Goal: Information Seeking & Learning: Learn about a topic

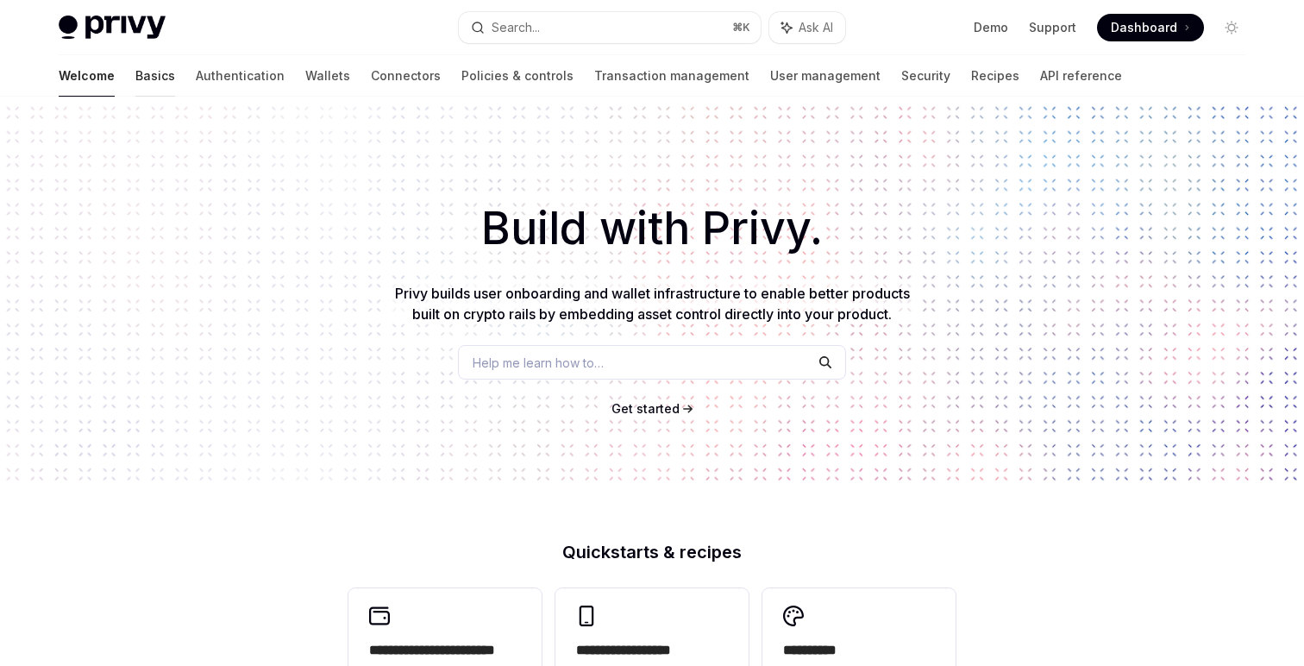
click at [135, 96] on div at bounding box center [155, 97] width 40 height 2
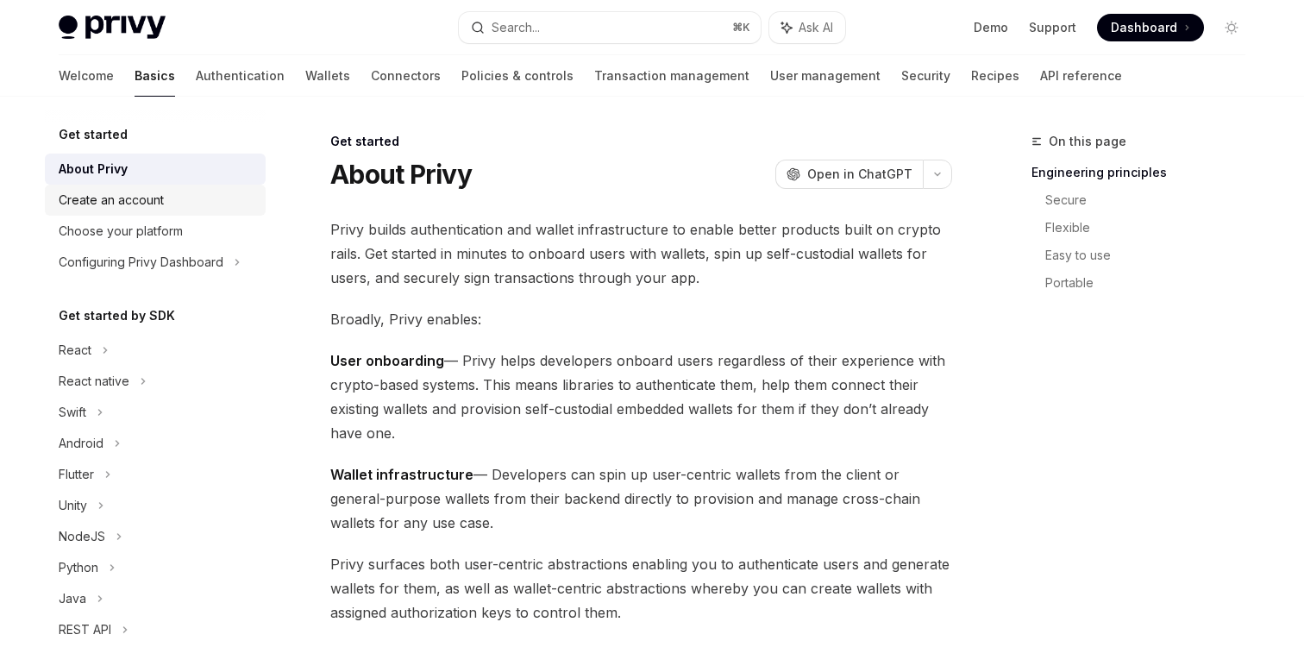
click at [148, 202] on div "Create an account" at bounding box center [111, 200] width 105 height 21
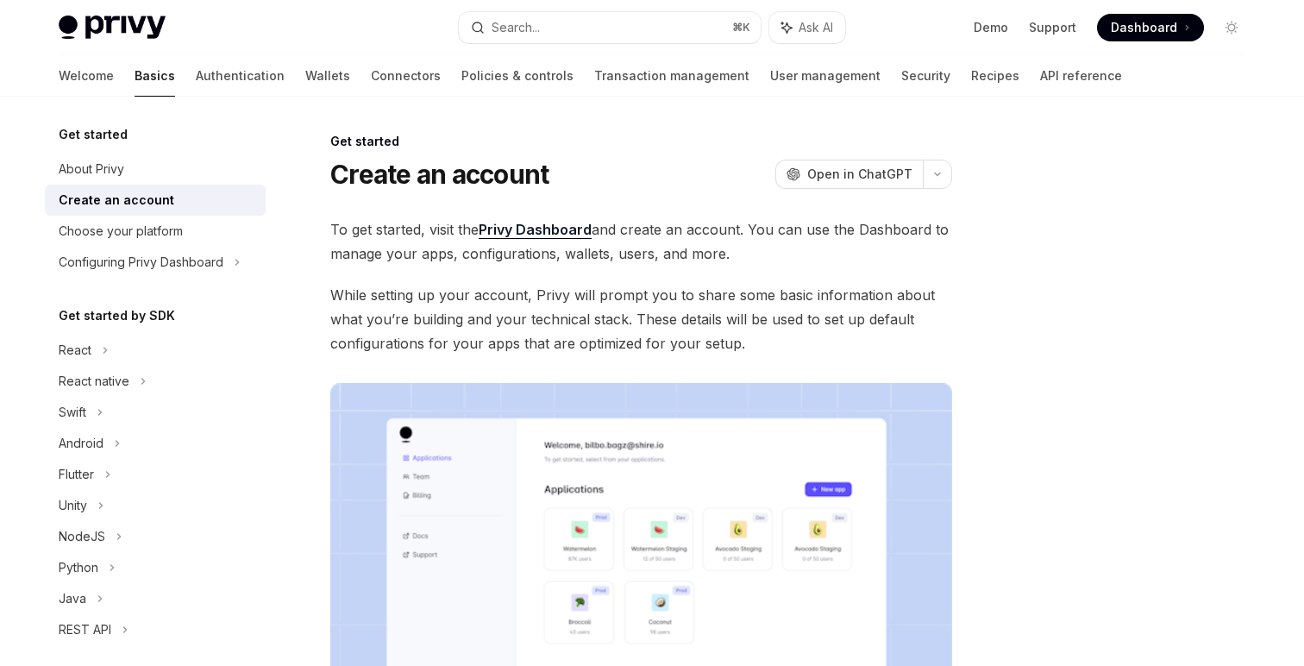
click at [161, 282] on div "Get started About Privy Create an account Choose your platform Configuring Priv…" at bounding box center [155, 503] width 221 height 759
click at [166, 266] on div "Configuring Privy Dashboard" at bounding box center [141, 262] width 165 height 21
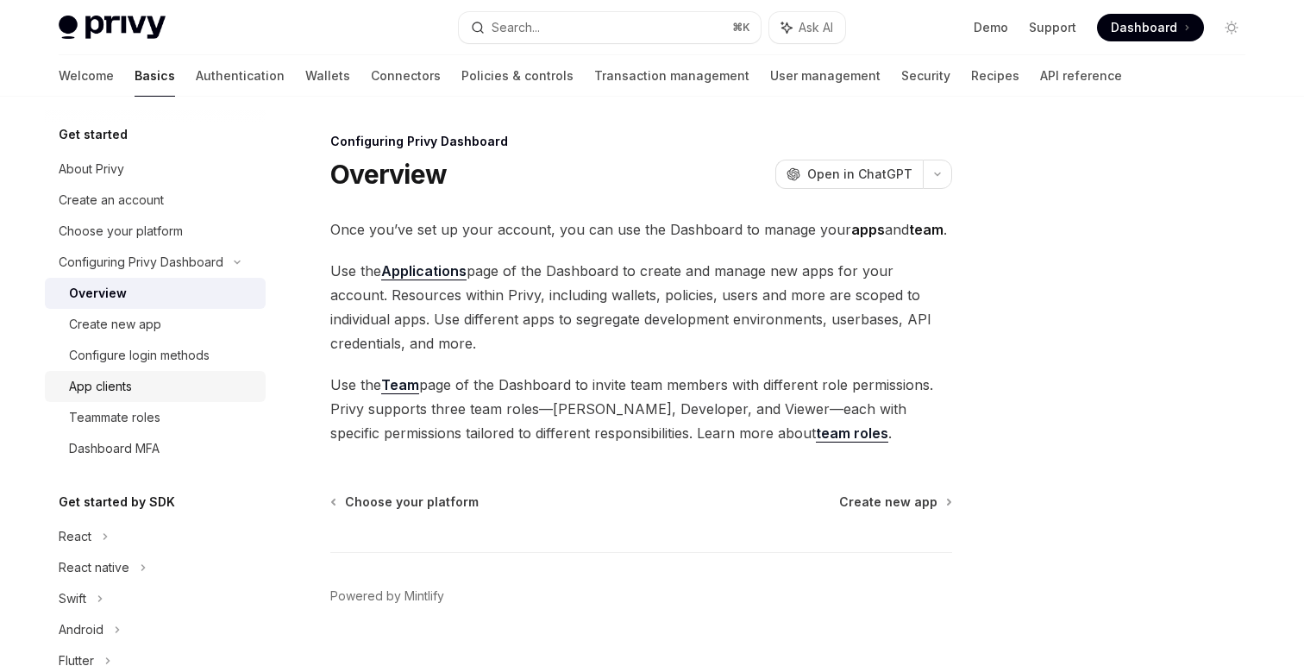
click at [166, 393] on div "App clients" at bounding box center [162, 386] width 186 height 21
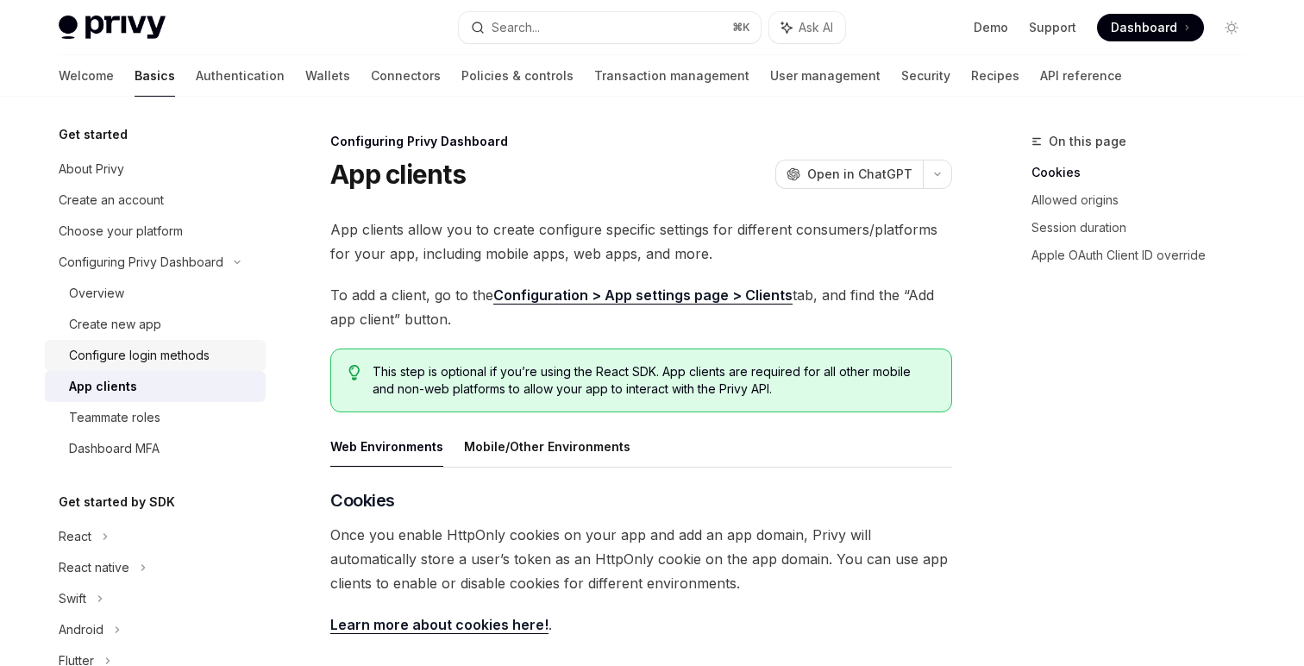
click at [165, 354] on div "Configure login methods" at bounding box center [139, 355] width 141 height 21
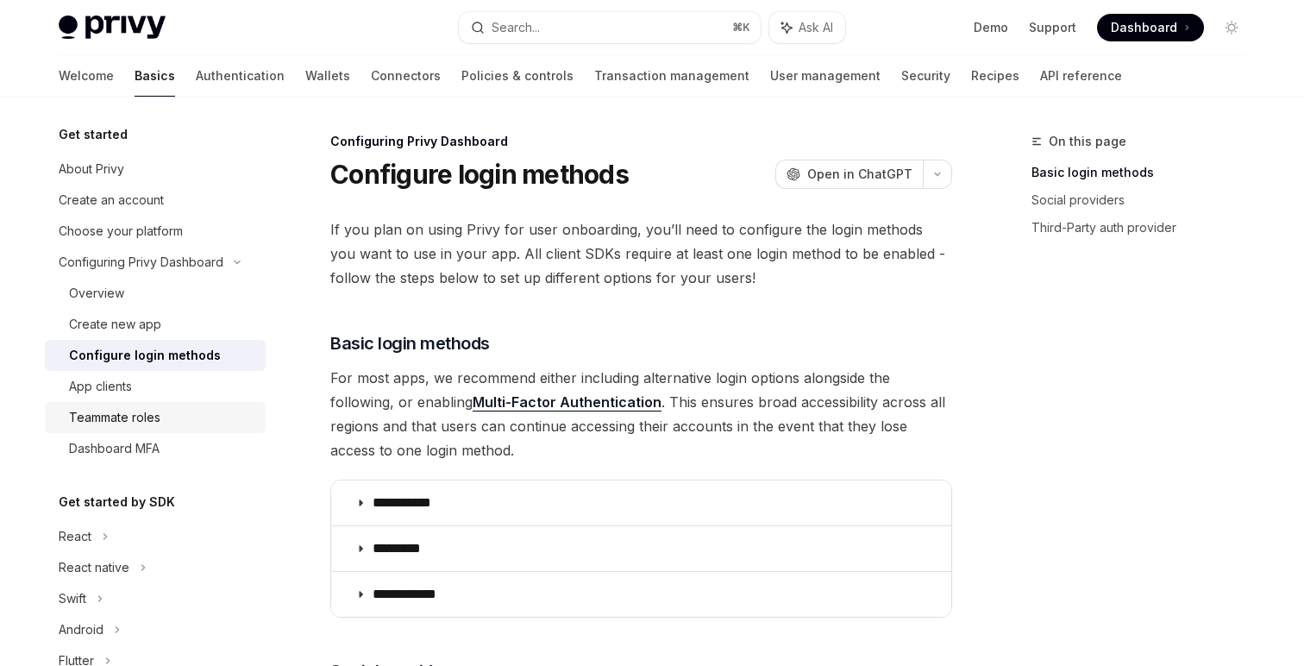
click at [166, 416] on div "Teammate roles" at bounding box center [162, 417] width 186 height 21
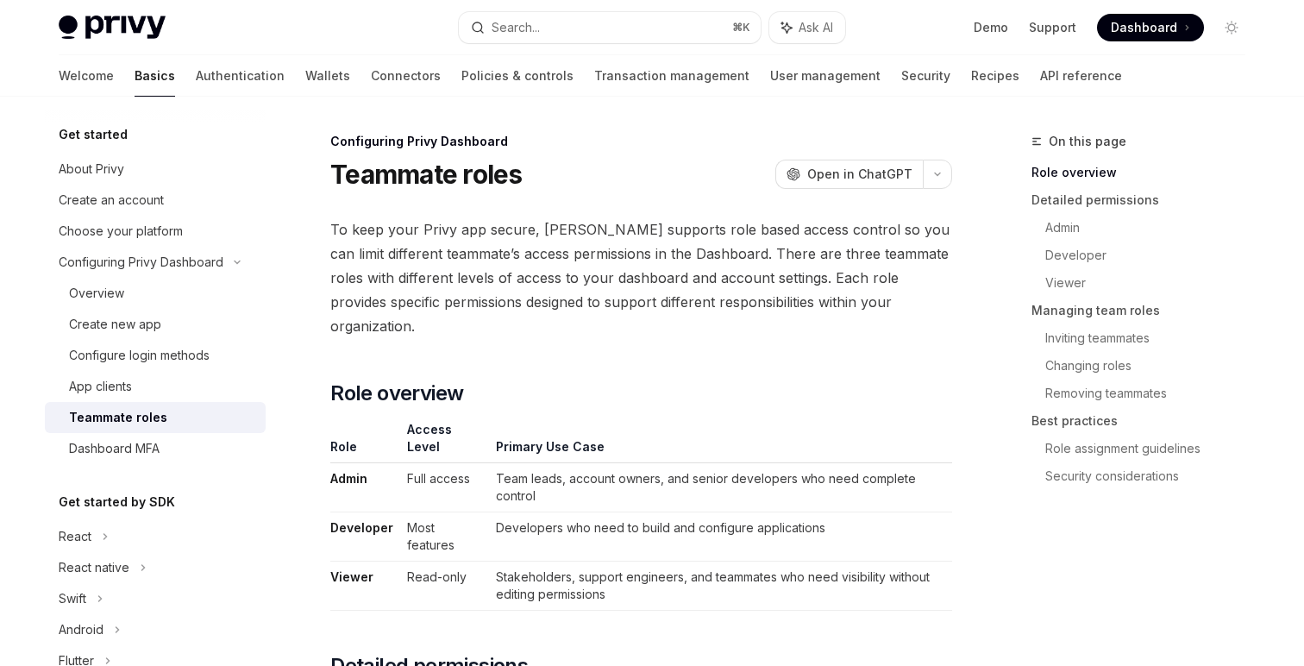
click at [172, 474] on div "Get started About Privy Create an account Choose your platform Configuring Priv…" at bounding box center [155, 596] width 221 height 945
click at [172, 457] on div "Dashboard MFA" at bounding box center [162, 448] width 186 height 21
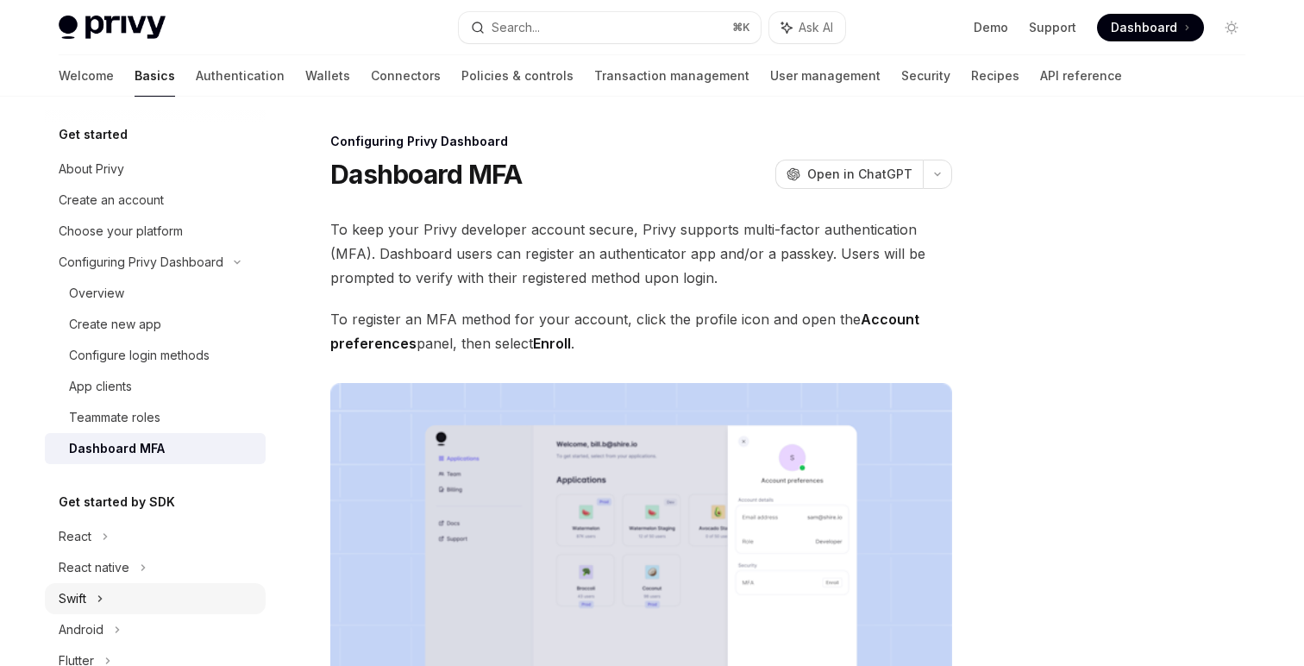
click at [178, 600] on div "Swift" at bounding box center [155, 598] width 221 height 31
type textarea "*"
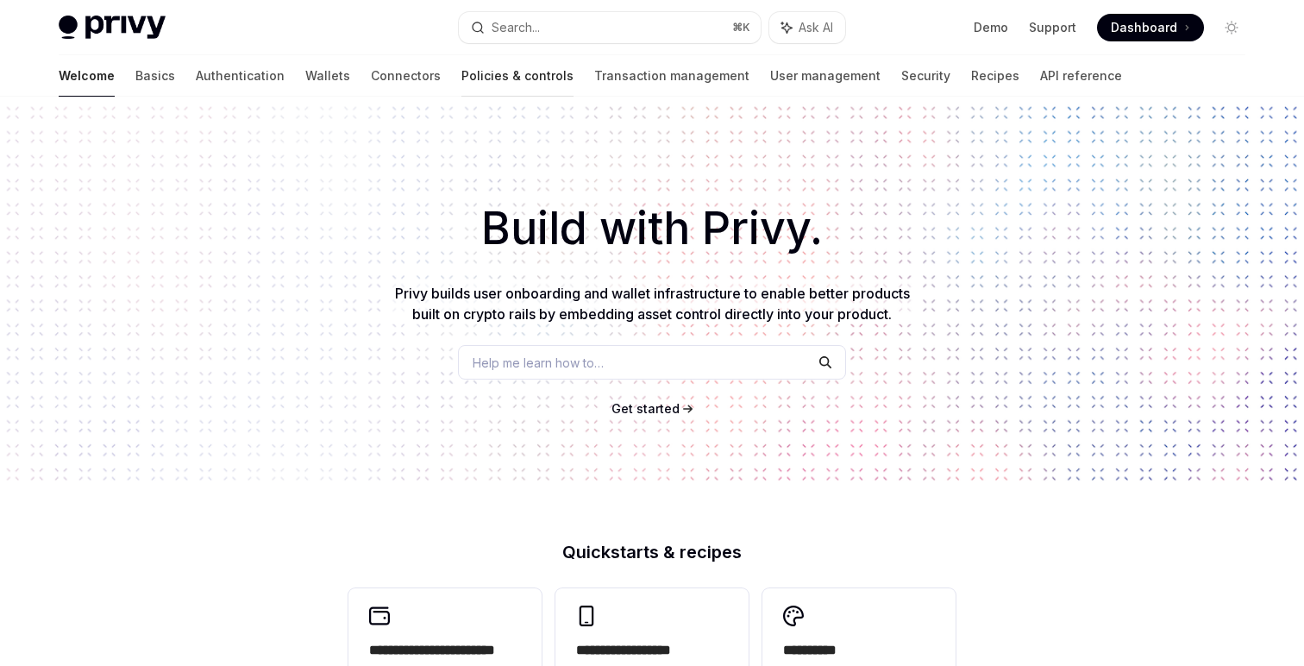
click at [461, 71] on link "Policies & controls" at bounding box center [517, 75] width 112 height 41
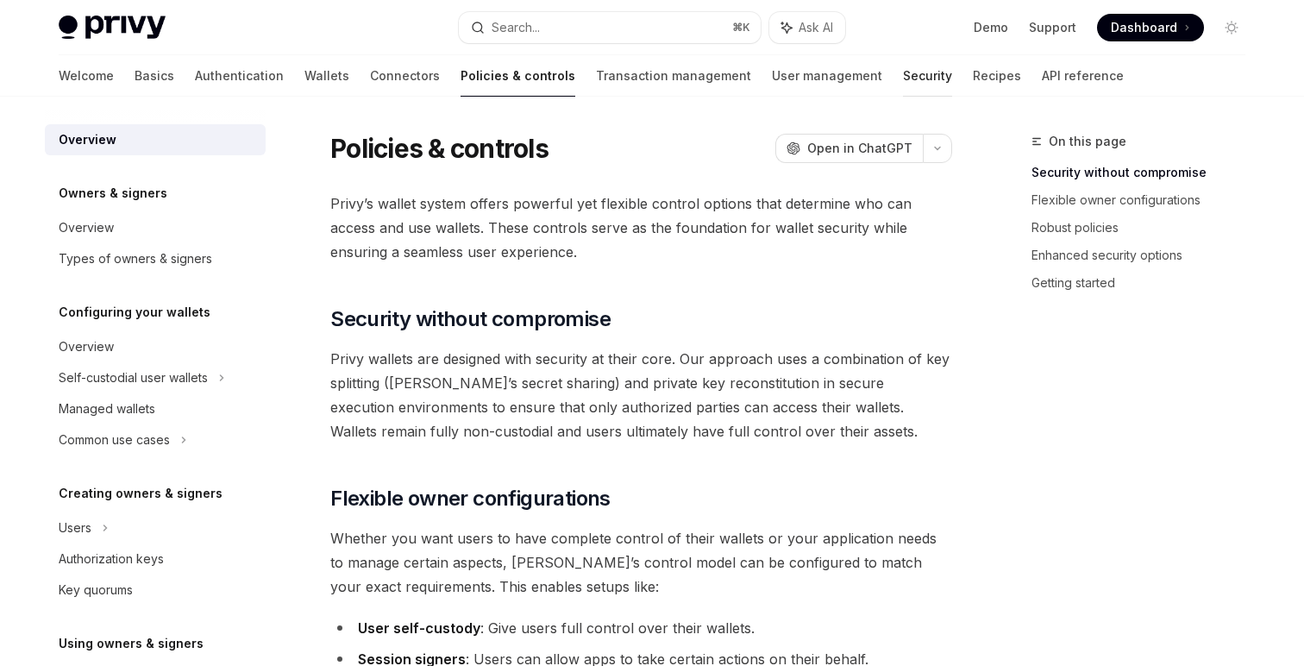
click at [903, 74] on link "Security" at bounding box center [927, 75] width 49 height 41
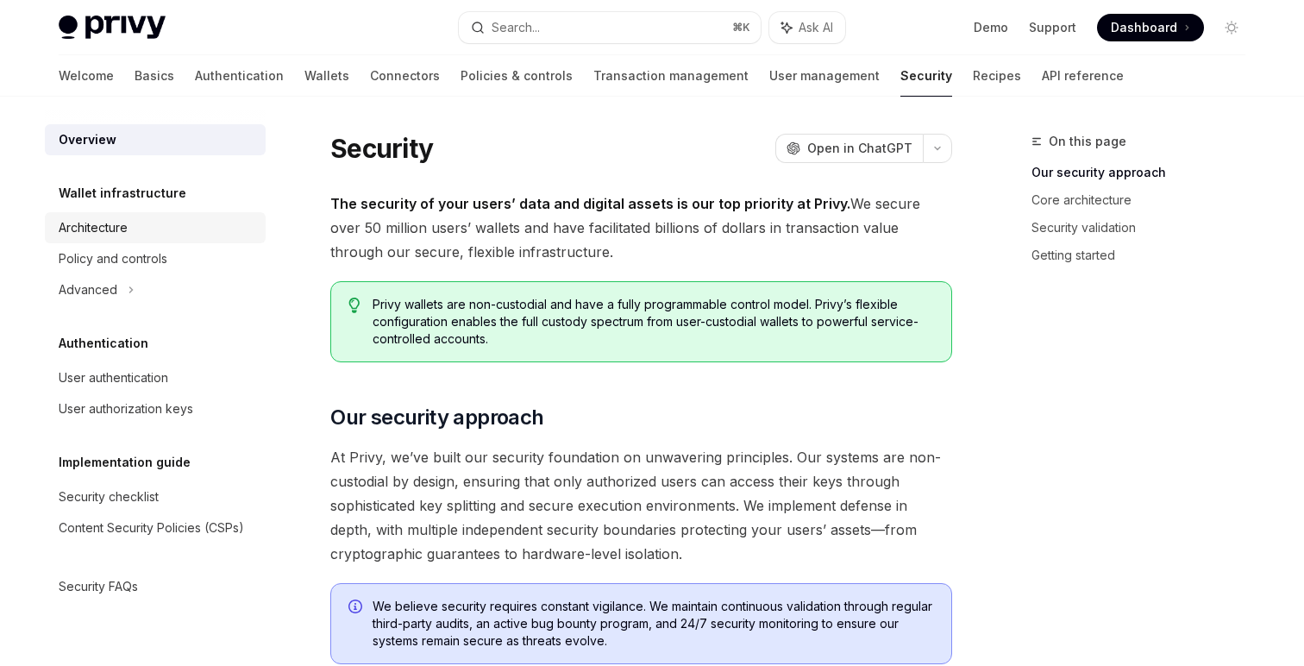
click at [107, 239] on link "Architecture" at bounding box center [155, 227] width 221 height 31
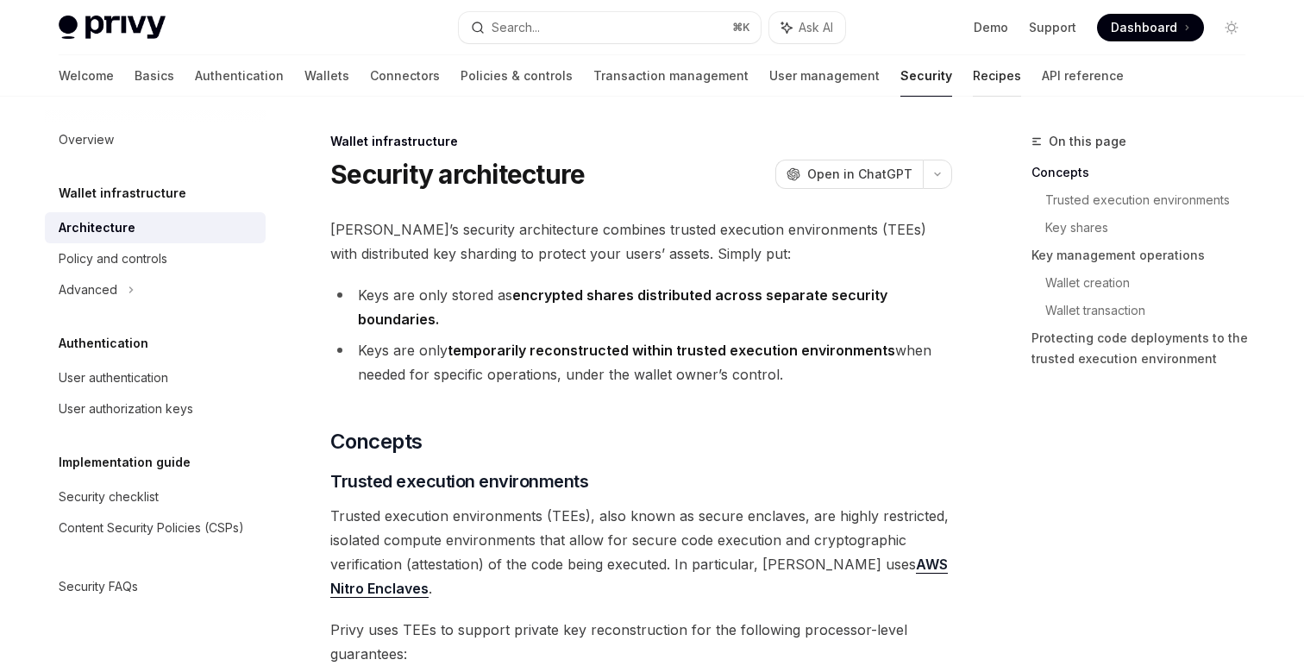
click at [973, 82] on link "Recipes" at bounding box center [997, 75] width 48 height 41
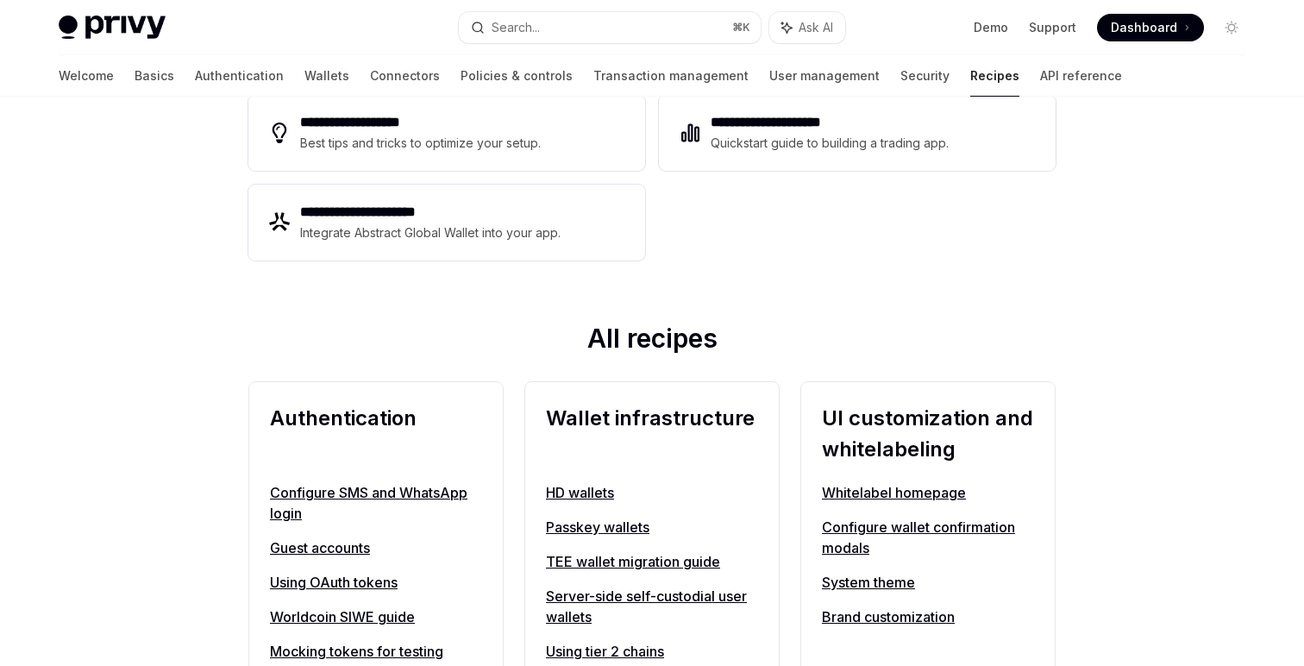
scroll to position [509, 0]
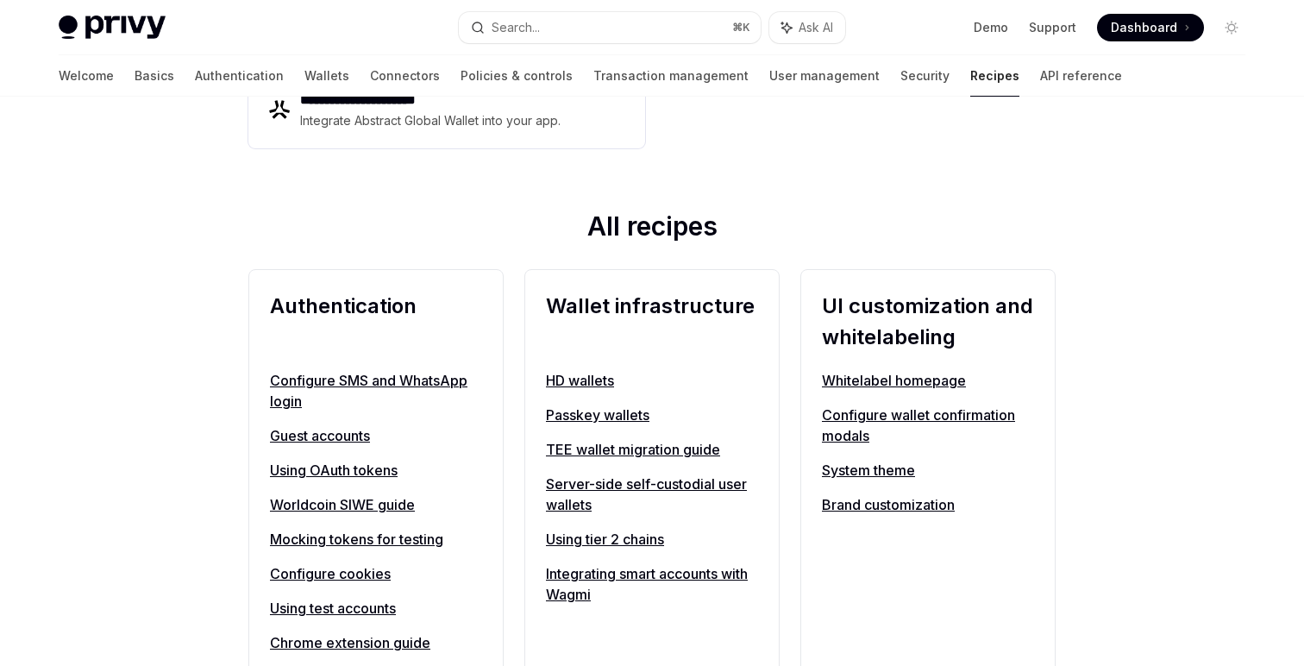
click at [621, 447] on link "TEE wallet migration guide" at bounding box center [652, 449] width 212 height 21
type textarea "*"
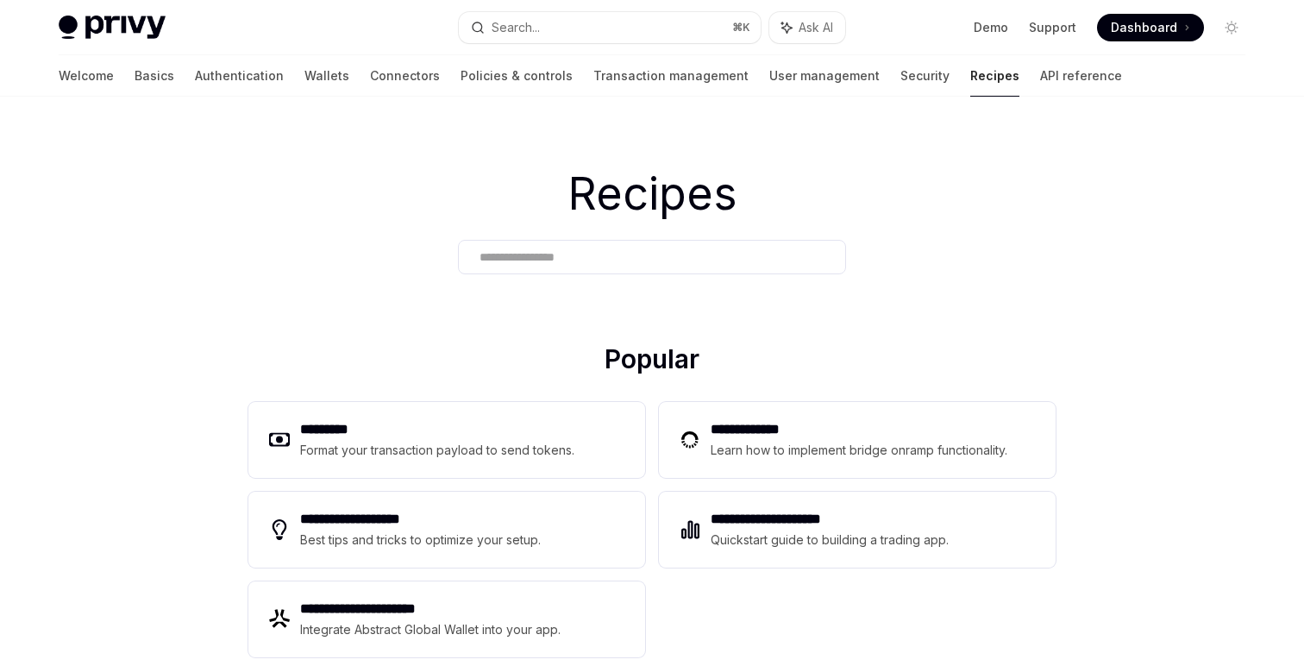
scroll to position [400, 0]
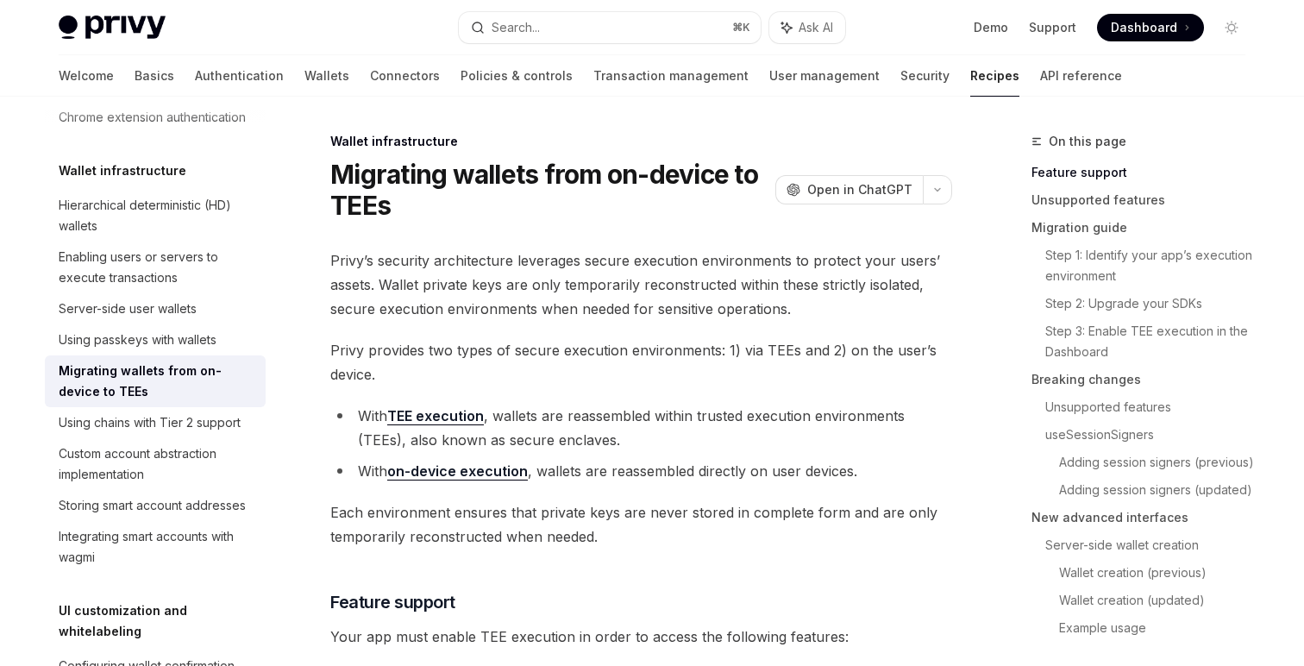
click at [470, 378] on span "Privy provides two types of secure execution environments: 1) via TEEs and 2) o…" at bounding box center [641, 362] width 622 height 48
